Goal: Task Accomplishment & Management: Use online tool/utility

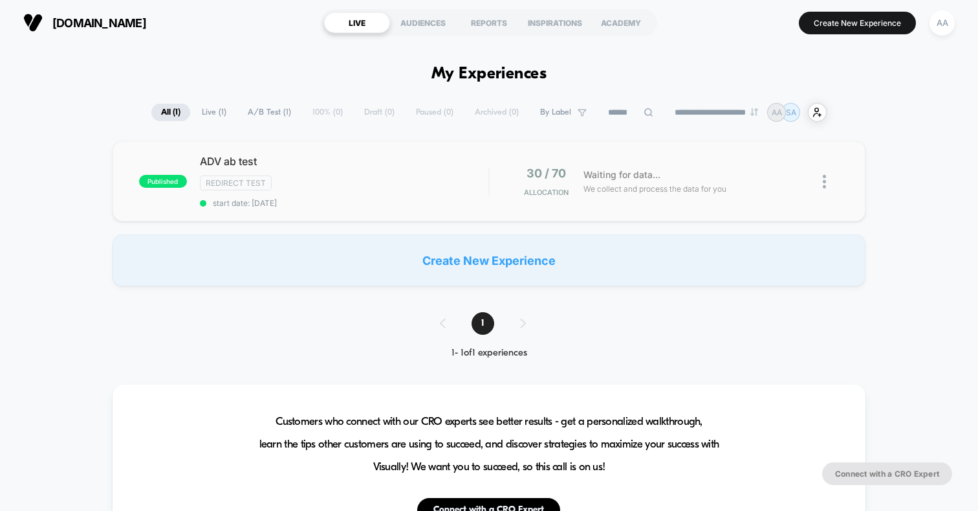
click at [516, 191] on div "30 / 70 Allocation" at bounding box center [540, 181] width 58 height 30
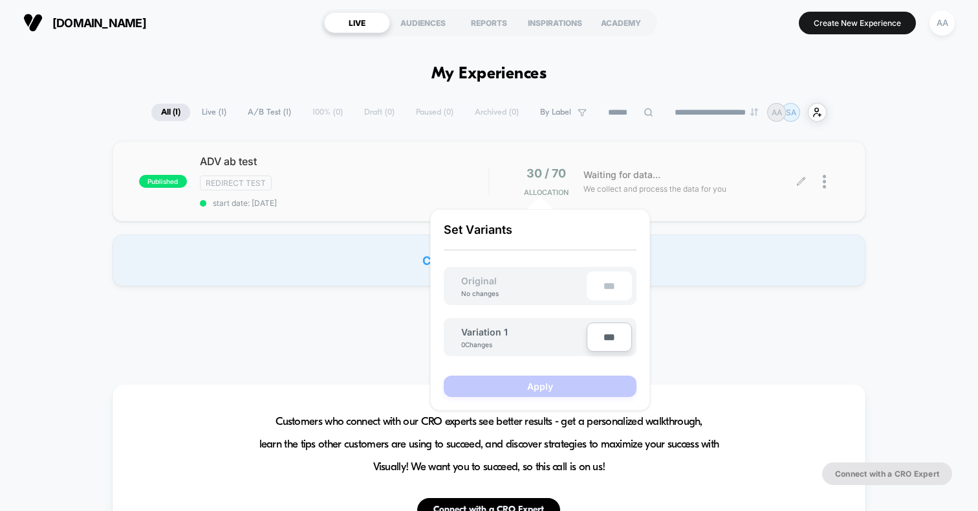
click at [834, 170] on div at bounding box center [831, 181] width 16 height 30
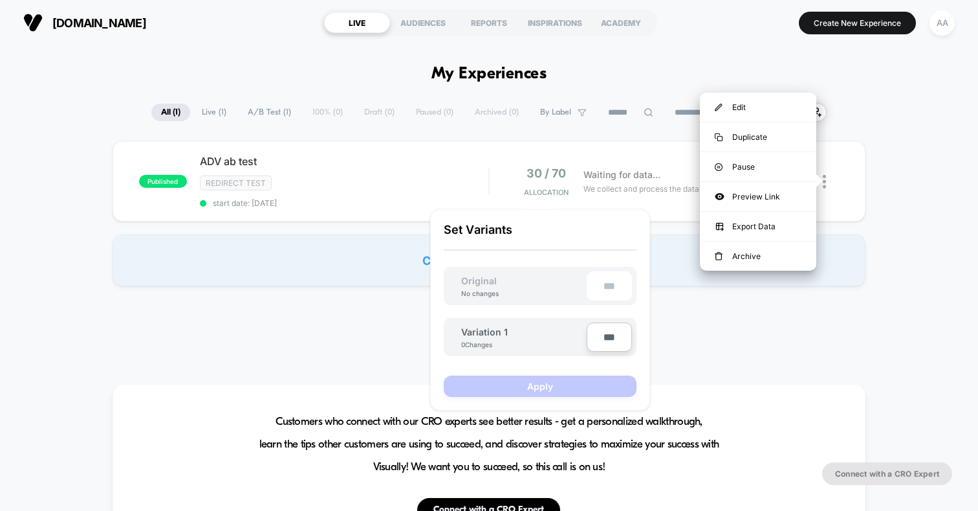
click at [897, 187] on div "published ADV ab test Redirect Test start date: [DATE] 30 / 70 Allocation Waiti…" at bounding box center [489, 213] width 978 height 145
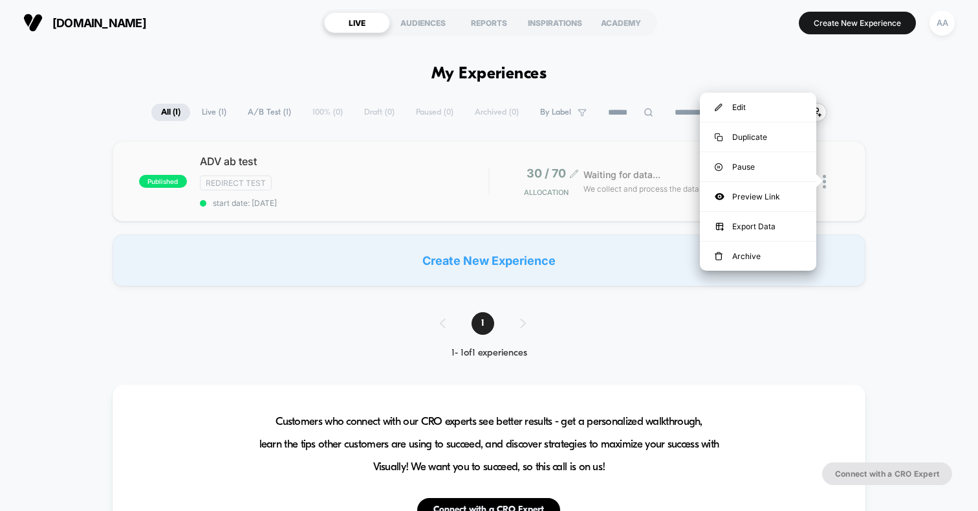
click at [553, 190] on span "Allocation" at bounding box center [546, 192] width 45 height 9
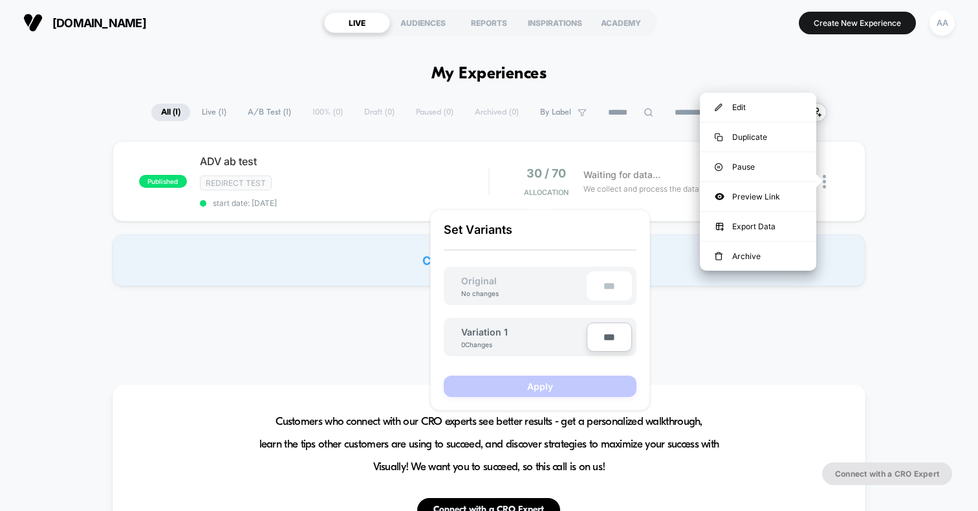
click at [201, 113] on span "Live ( 1 )" at bounding box center [214, 112] width 44 height 17
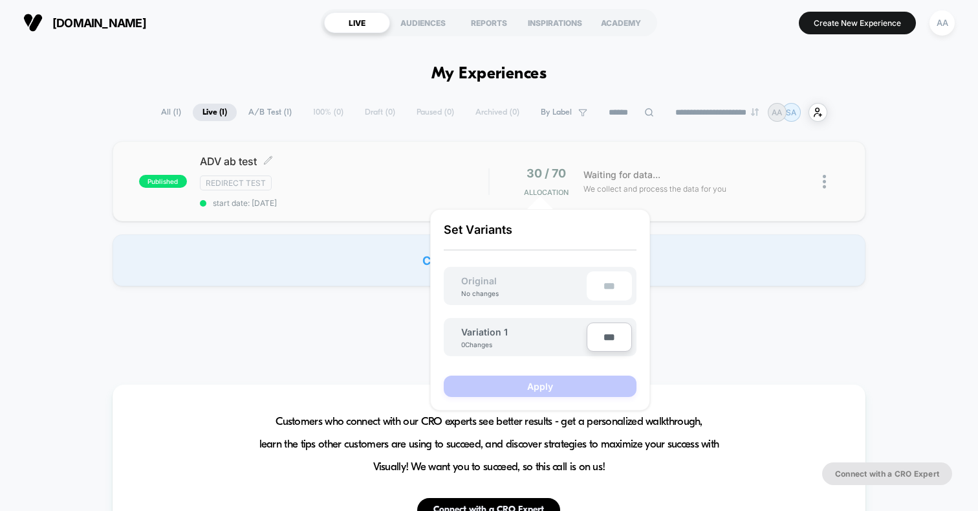
click at [294, 173] on div "ADV ab test Click to edit experience details Click to edit experience details R…" at bounding box center [344, 181] width 289 height 53
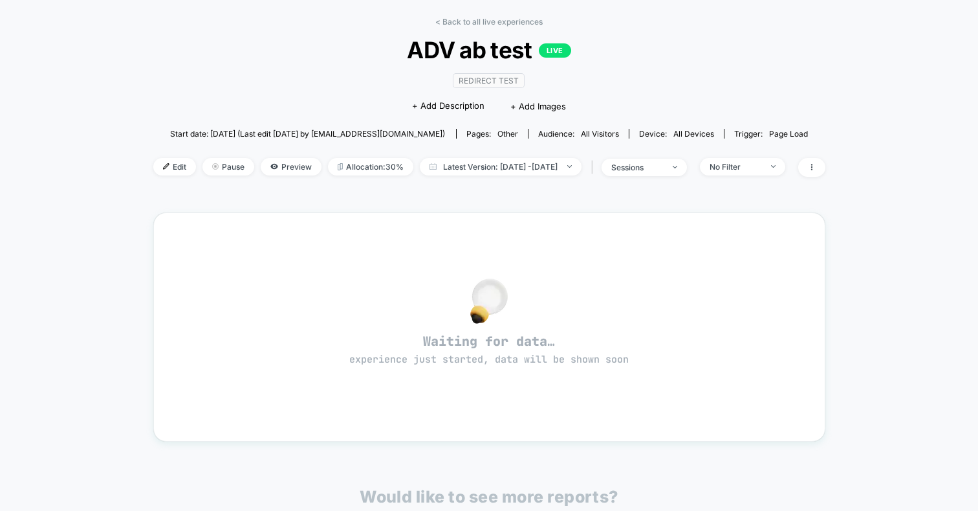
scroll to position [47, 0]
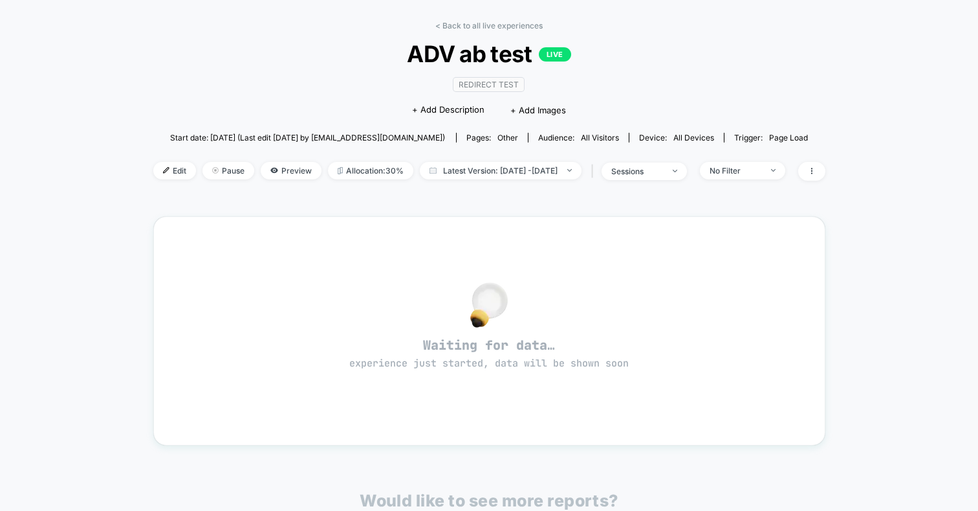
click at [257, 159] on div "< Back to all live experiences ADV ab test LIVE Redirect Test Click to edit exp…" at bounding box center [489, 109] width 672 height 176
click at [261, 165] on span "Preview" at bounding box center [291, 170] width 61 height 17
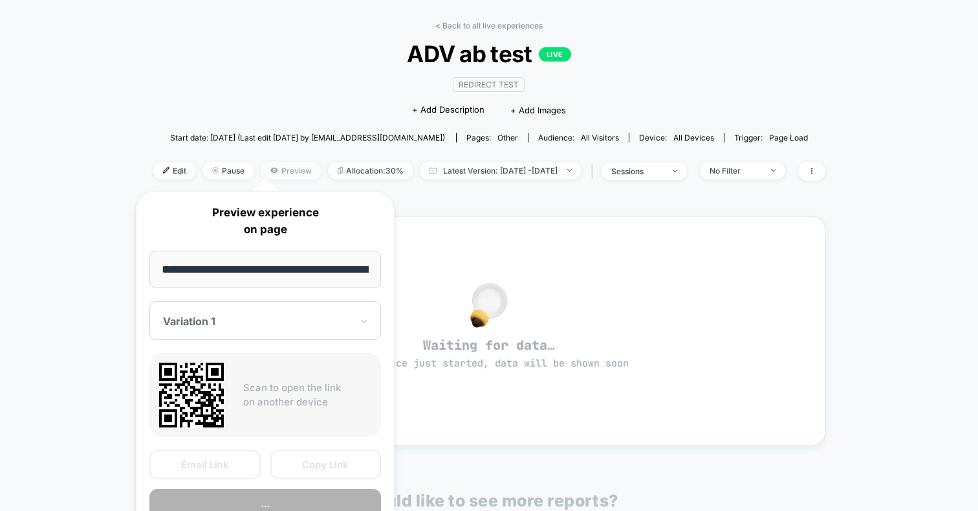
scroll to position [0, 346]
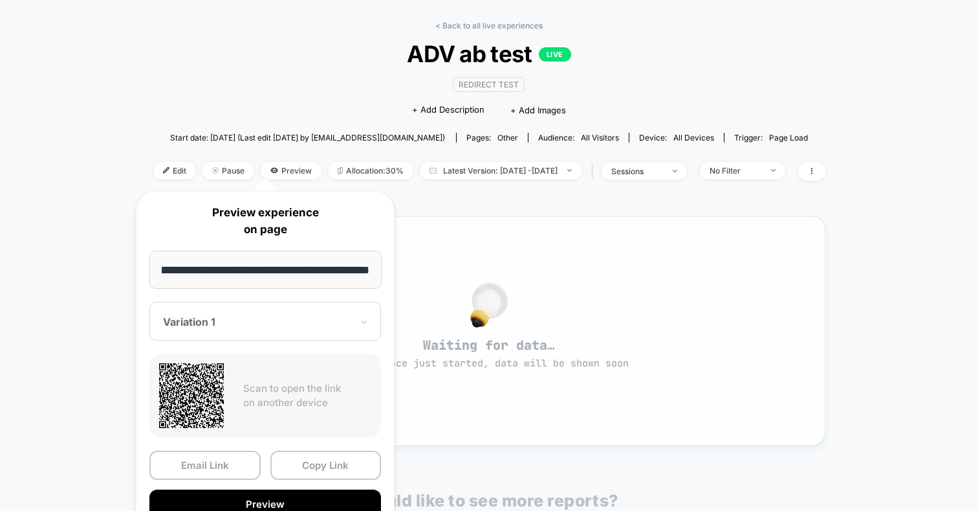
click at [441, 224] on div "Waiting for data… experience just started, data will be shown soon" at bounding box center [489, 330] width 672 height 229
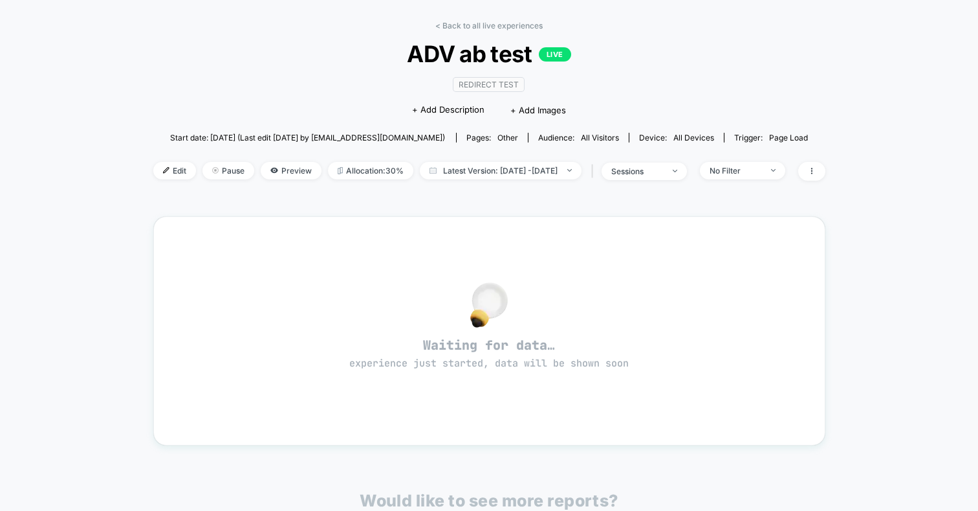
click at [267, 158] on div "< Back to all live experiences ADV ab test LIVE Redirect Test Click to edit exp…" at bounding box center [489, 109] width 672 height 176
click at [267, 164] on span "Preview" at bounding box center [291, 170] width 61 height 17
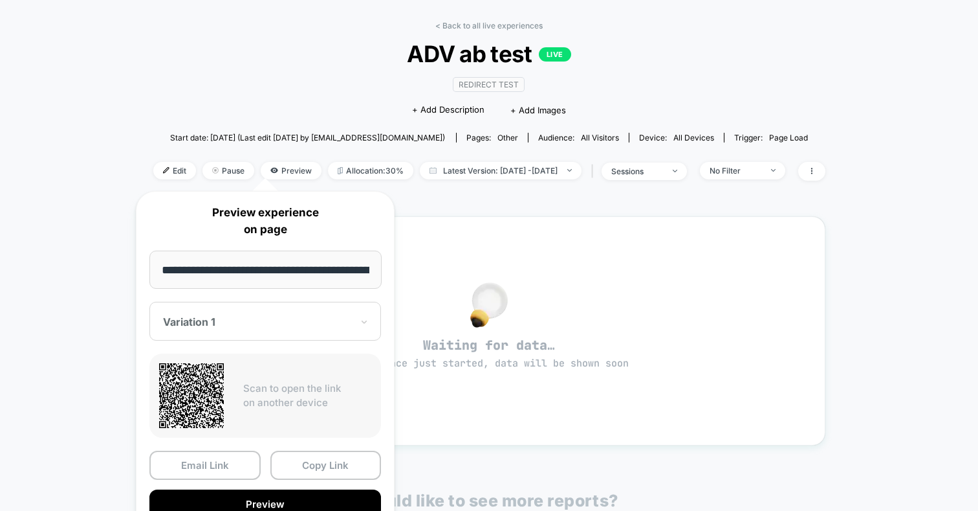
click at [269, 323] on div at bounding box center [257, 321] width 189 height 13
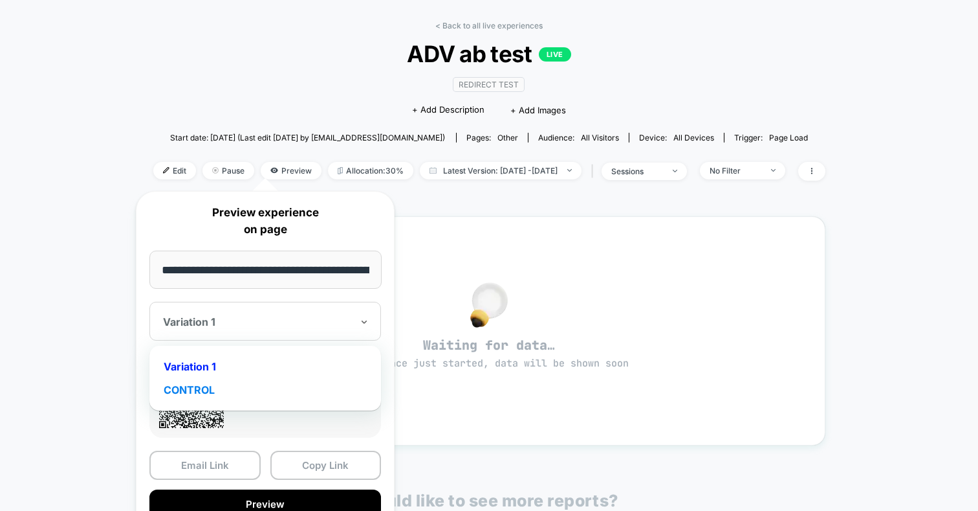
click at [271, 394] on div "CONTROL" at bounding box center [265, 389] width 219 height 23
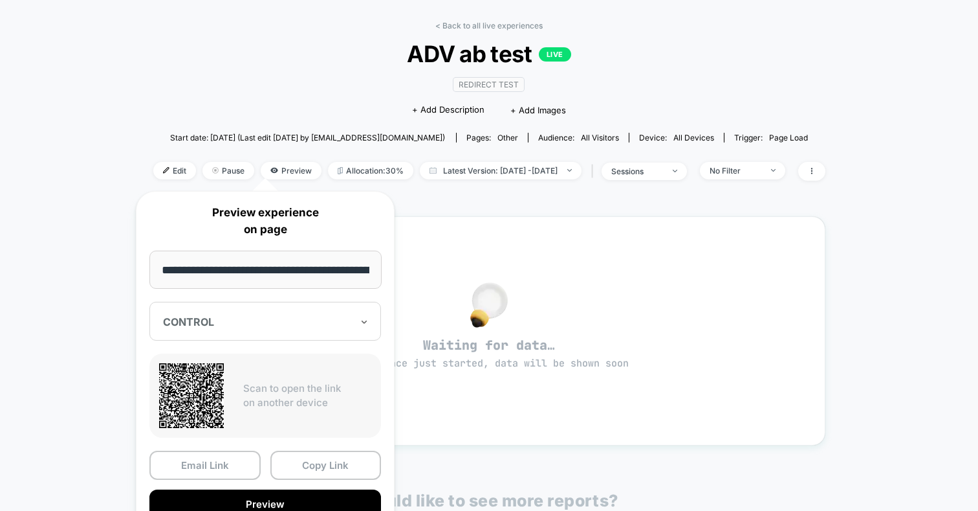
click at [297, 272] on input "**********" at bounding box center [265, 269] width 232 height 38
click at [392, 219] on div "**********" at bounding box center [265, 361] width 259 height 341
click at [406, 201] on div "**********" at bounding box center [265, 361] width 285 height 367
click at [331, 452] on button "Copy Link" at bounding box center [326, 464] width 111 height 29
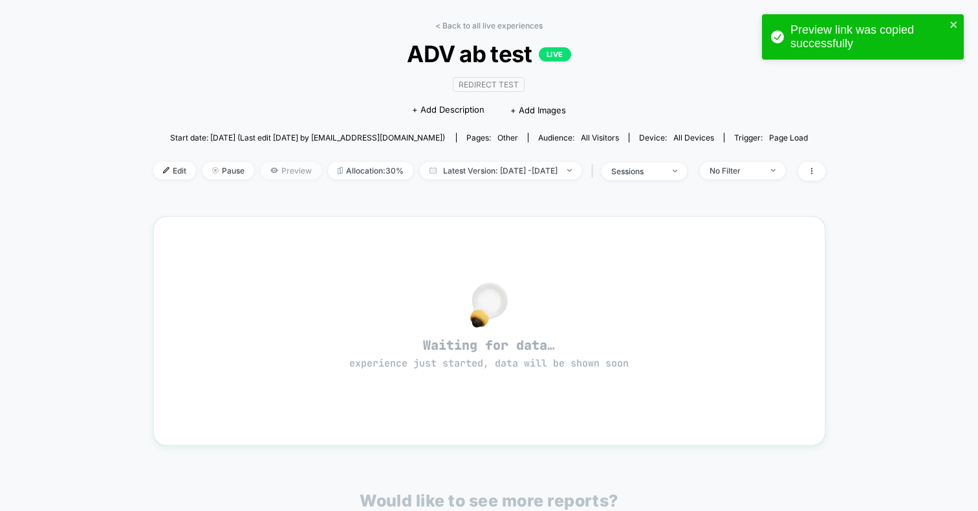
click at [261, 174] on span "Preview" at bounding box center [291, 170] width 61 height 17
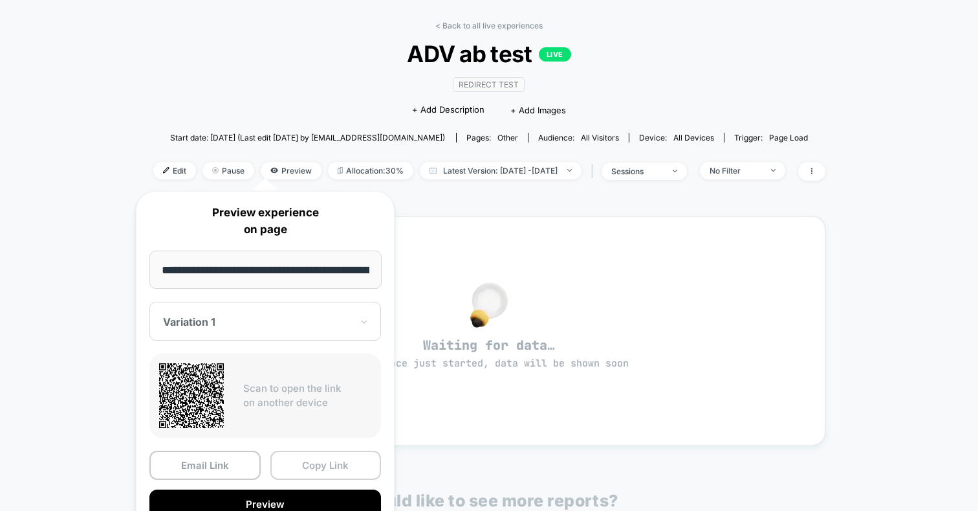
click at [285, 463] on button "Copy Link" at bounding box center [326, 464] width 111 height 29
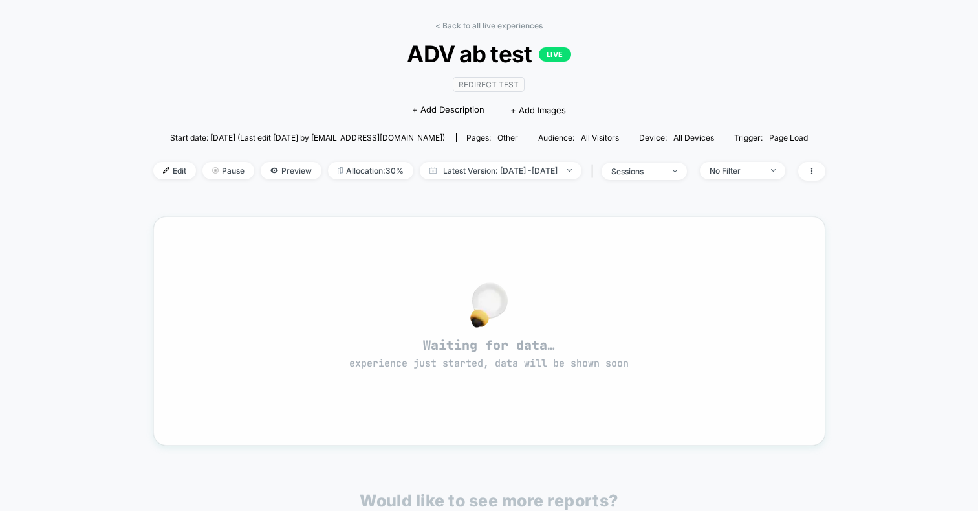
click at [473, 282] on img at bounding box center [489, 304] width 38 height 45
